Goal: Task Accomplishment & Management: Manage account settings

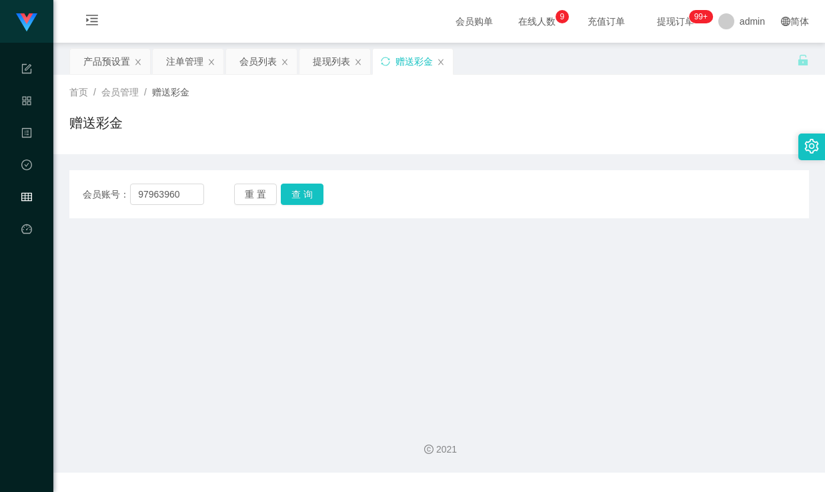
click at [65, 183] on main "关闭左侧 关闭右侧 关闭其它 刷新页面 产品预设置 注单管理 会员列表 提现列表 赠送彩金 首页 / 会员管理 / 赠送彩金 / 赠送彩金 会员账号： 979…" at bounding box center [439, 227] width 772 height 368
type input "sasaQ"
click at [303, 192] on button "查 询" at bounding box center [302, 194] width 43 height 21
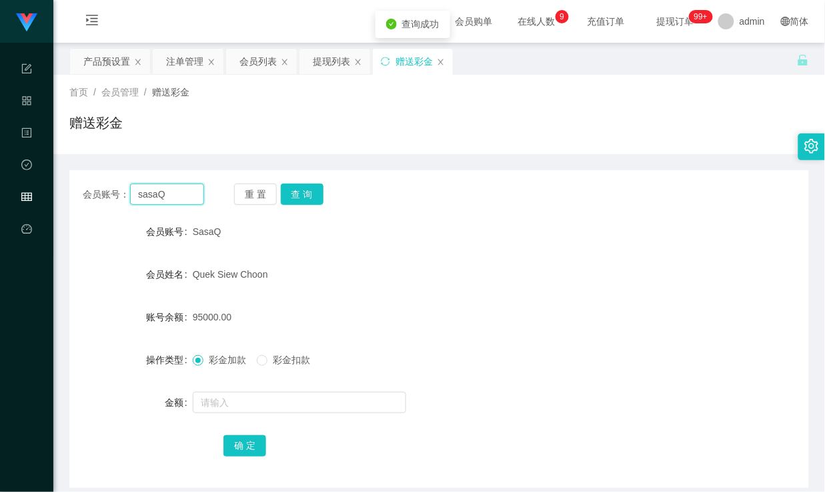
click at [150, 190] on input "sasaQ" at bounding box center [166, 194] width 73 height 21
click at [275, 125] on div "赠送彩金" at bounding box center [439, 128] width 740 height 31
click at [244, 64] on div "会员列表" at bounding box center [258, 61] width 37 height 25
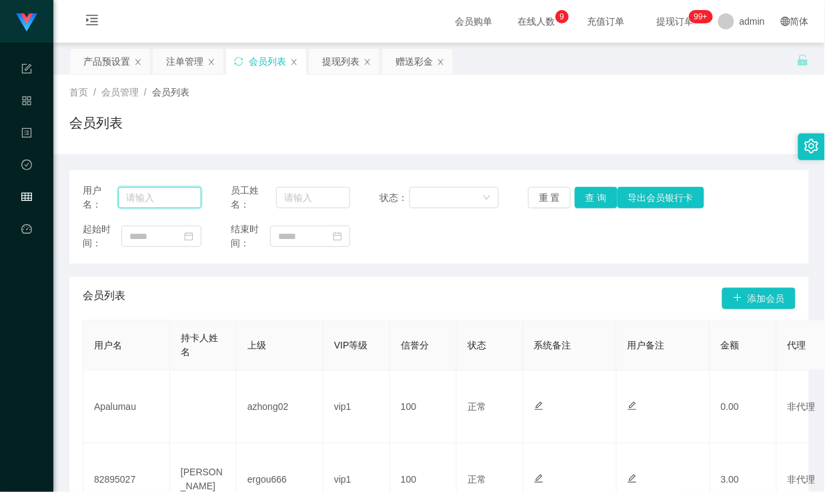
click at [159, 190] on input "text" at bounding box center [159, 197] width 83 height 21
paste input "sasaQ"
type input "sasaQ"
click at [601, 198] on button "查 询" at bounding box center [596, 197] width 43 height 21
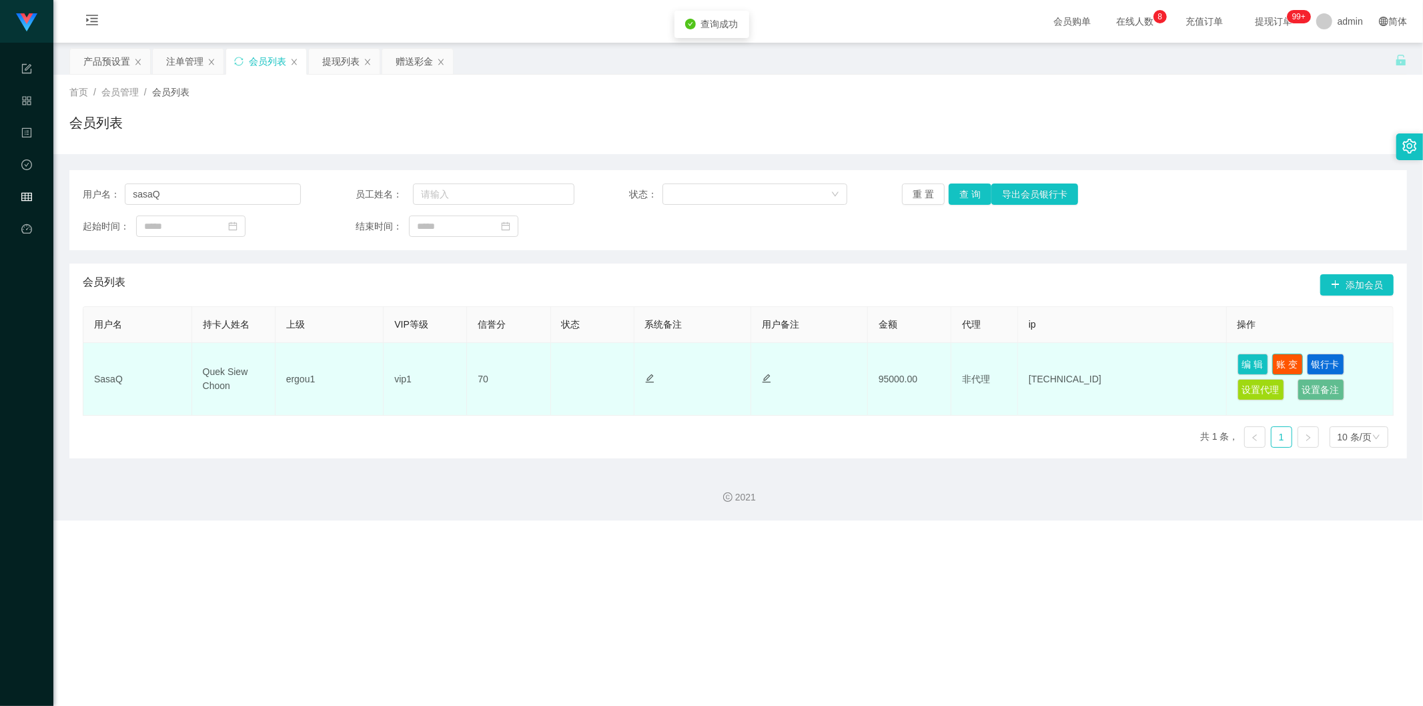
click at [825, 366] on button "账 变" at bounding box center [1287, 364] width 31 height 21
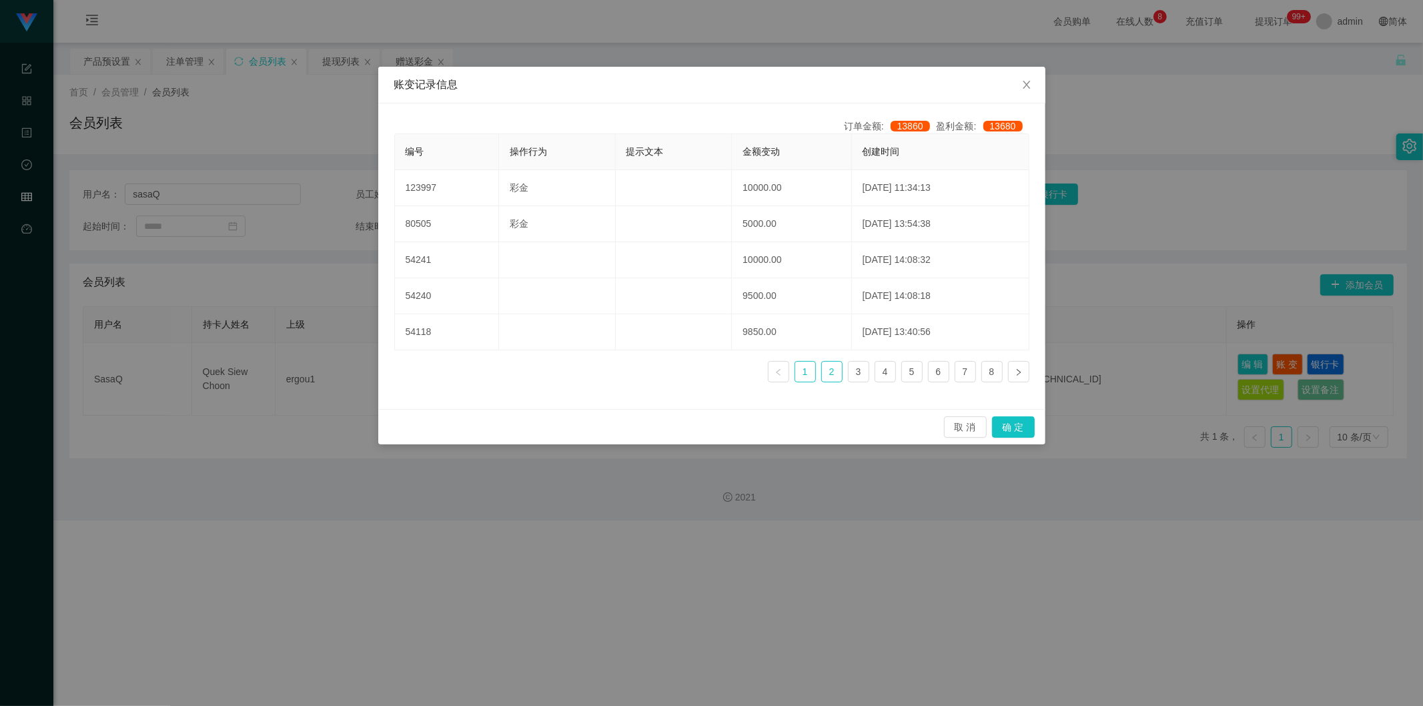
click at [825, 372] on link "2" at bounding box center [832, 372] width 20 height 20
click at [810, 374] on link "1" at bounding box center [805, 372] width 20 height 20
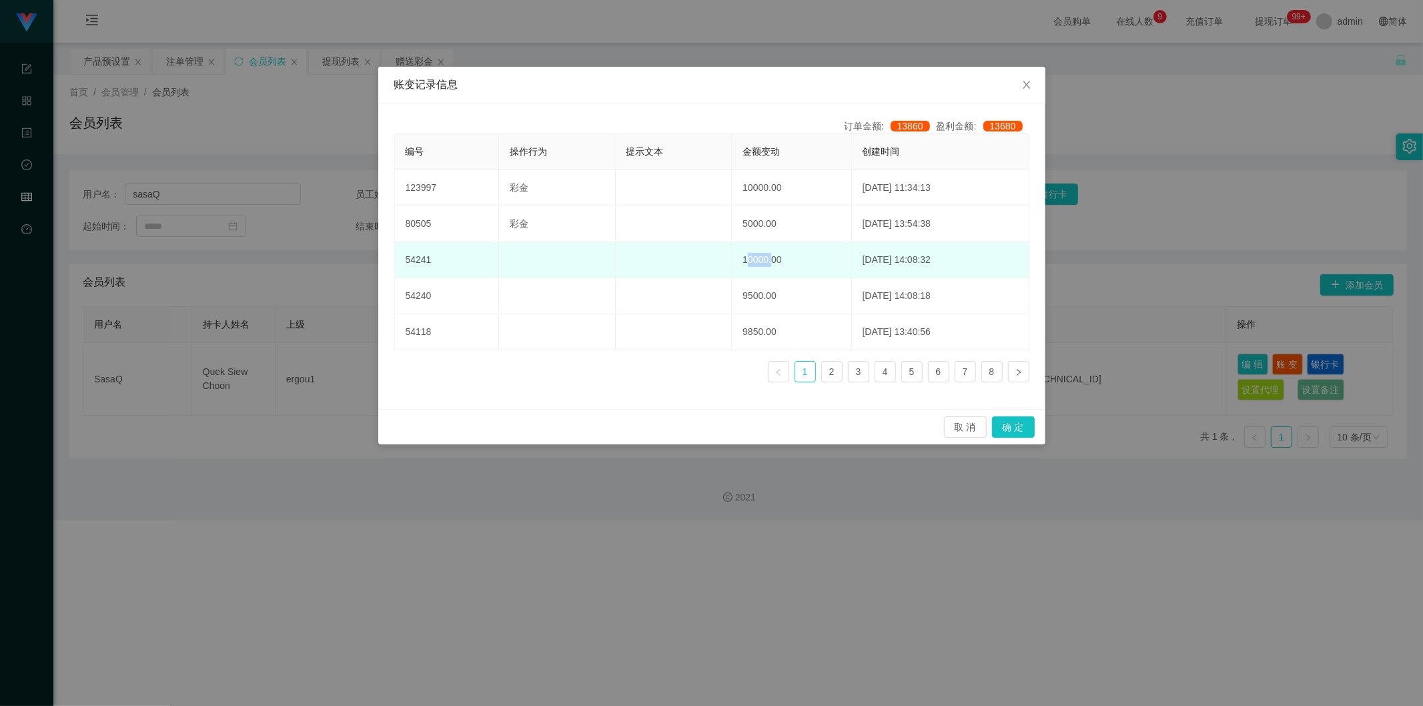
drag, startPoint x: 755, startPoint y: 260, endPoint x: 730, endPoint y: 256, distance: 25.7
click at [732, 256] on td "10000.00" at bounding box center [791, 260] width 119 height 36
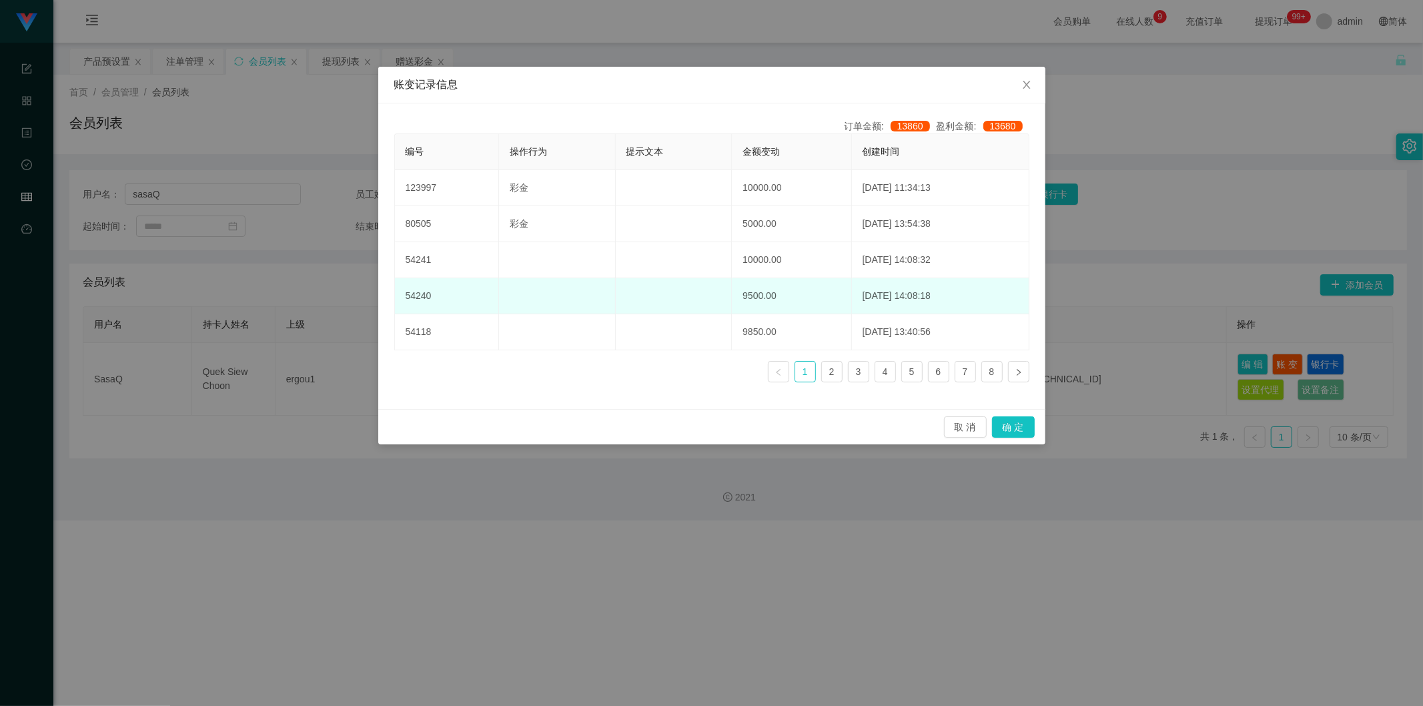
click at [742, 295] on td "9500.00" at bounding box center [791, 296] width 119 height 36
drag, startPoint x: 731, startPoint y: 295, endPoint x: 763, endPoint y: 295, distance: 31.4
click at [763, 295] on td "9500.00" at bounding box center [791, 296] width 119 height 36
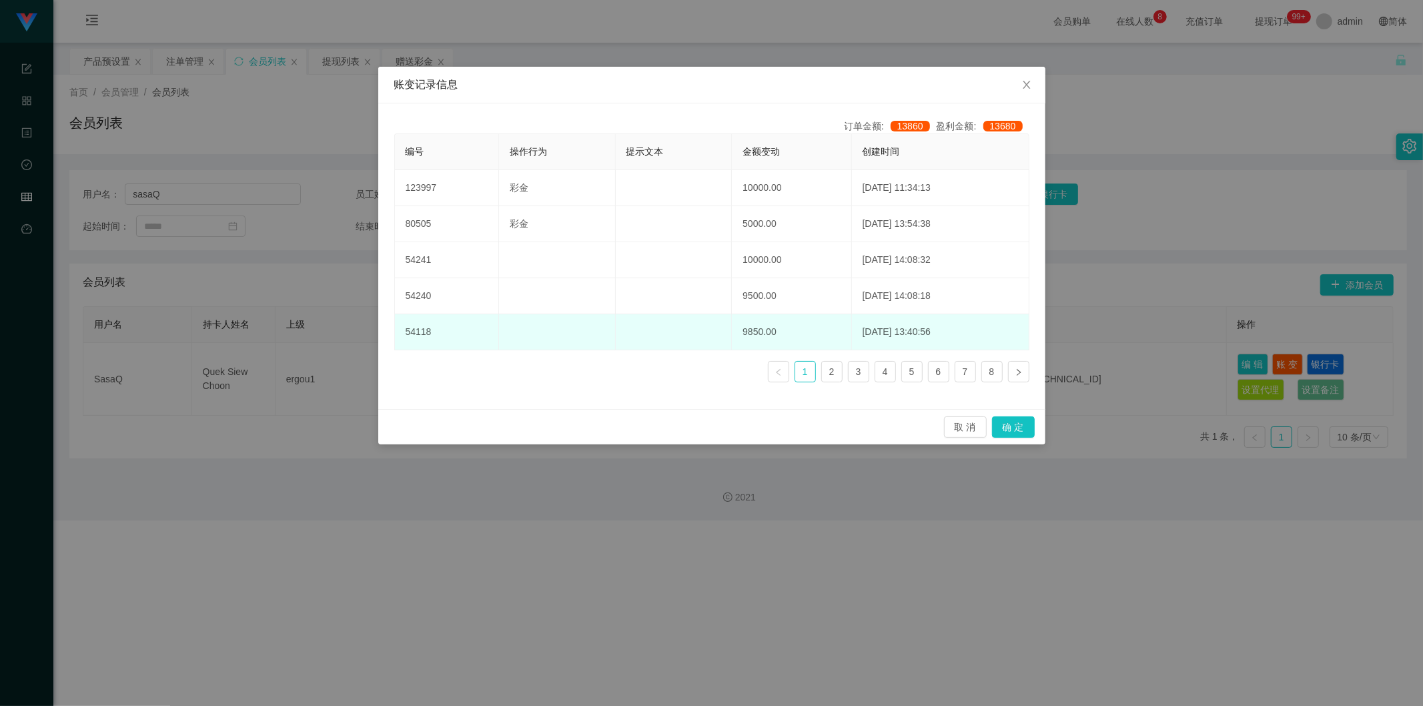
click at [732, 328] on td "9850.00" at bounding box center [791, 332] width 119 height 36
drag, startPoint x: 728, startPoint y: 330, endPoint x: 769, endPoint y: 332, distance: 40.7
click at [762, 332] on td "9850.00" at bounding box center [791, 332] width 119 height 36
click at [773, 331] on td "9850.00" at bounding box center [791, 332] width 119 height 36
drag, startPoint x: 728, startPoint y: 336, endPoint x: 756, endPoint y: 338, distance: 28.1
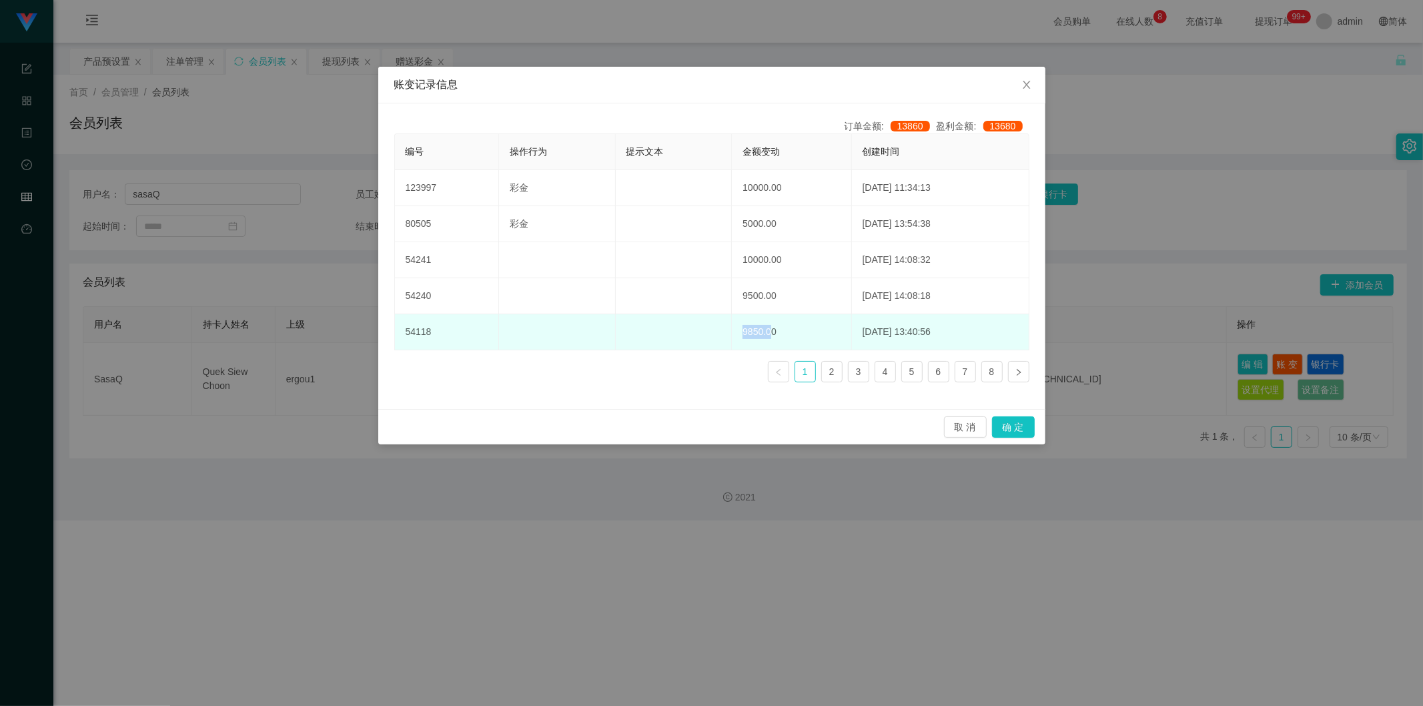
click at [756, 338] on td "9850.00" at bounding box center [791, 332] width 119 height 36
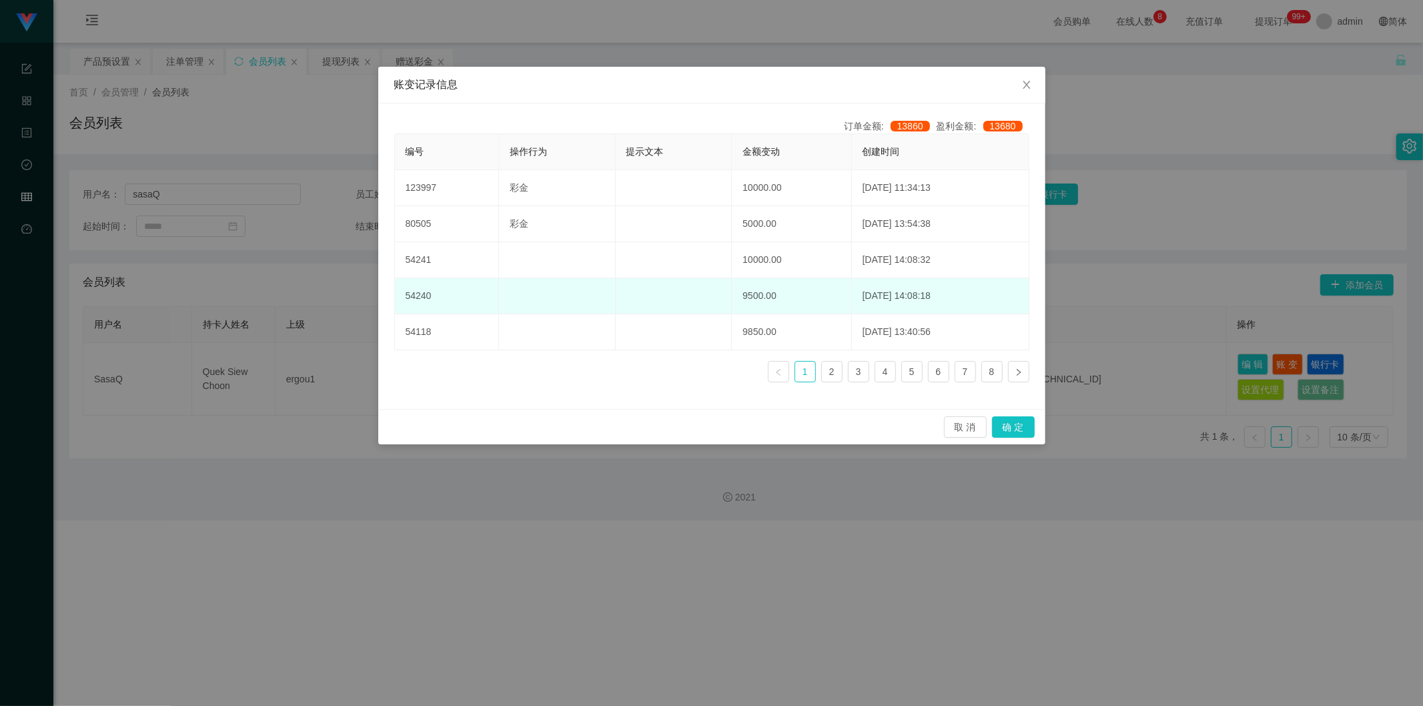
click at [759, 292] on td "9500.00" at bounding box center [791, 296] width 119 height 36
drag, startPoint x: 733, startPoint y: 298, endPoint x: 754, endPoint y: 299, distance: 21.4
click at [754, 299] on td "9500.00" at bounding box center [791, 296] width 119 height 36
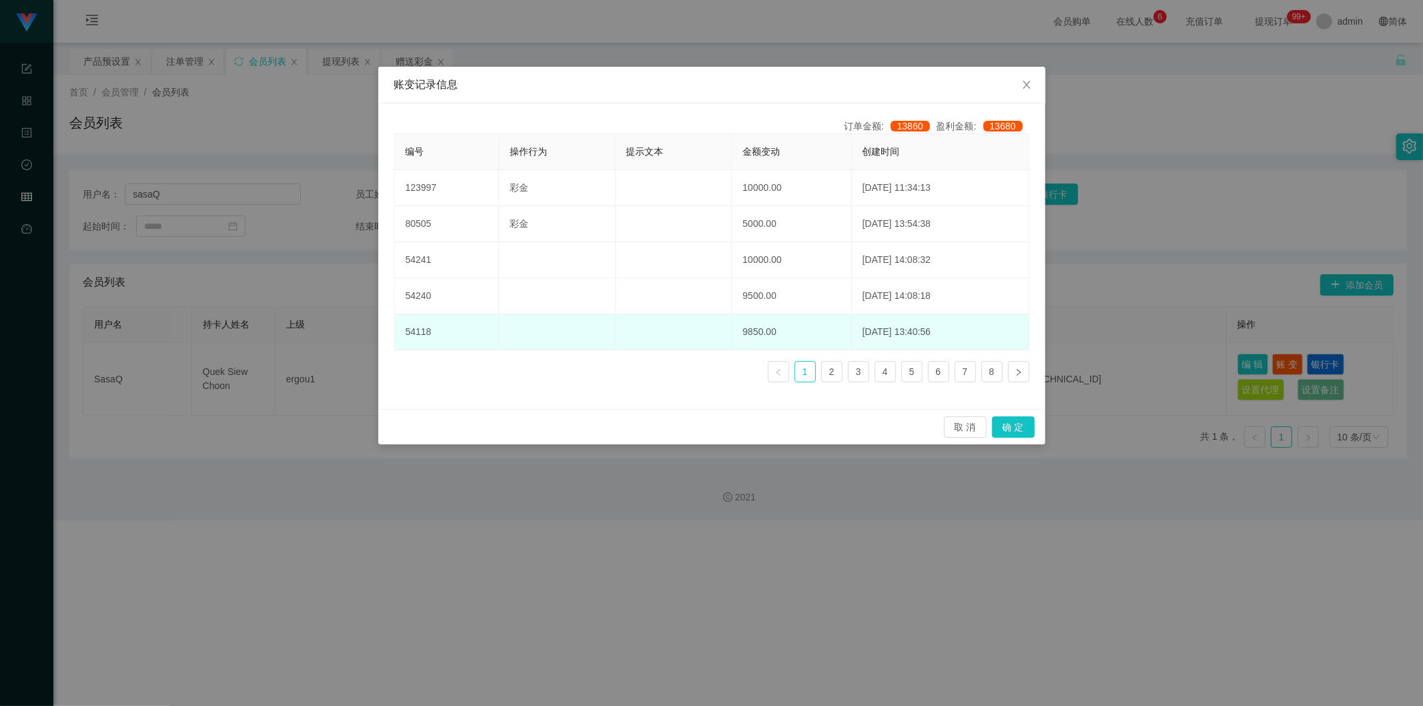
click at [743, 324] on td "9850.00" at bounding box center [791, 332] width 119 height 36
drag, startPoint x: 728, startPoint y: 334, endPoint x: 761, endPoint y: 335, distance: 32.7
click at [761, 335] on td "9850.00" at bounding box center [791, 332] width 119 height 36
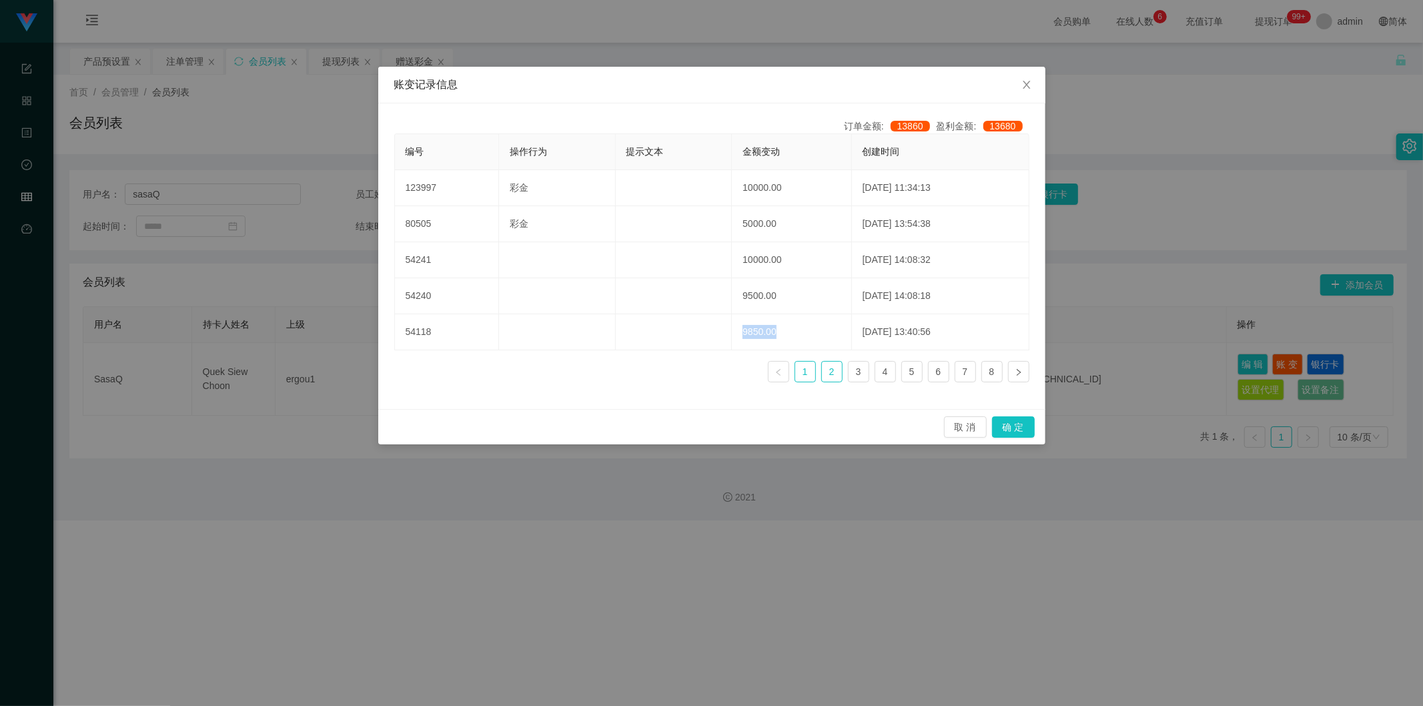
click at [825, 372] on link "2" at bounding box center [832, 372] width 20 height 20
click at [825, 428] on button "取 消" at bounding box center [965, 426] width 43 height 21
